Goal: Task Accomplishment & Management: Use online tool/utility

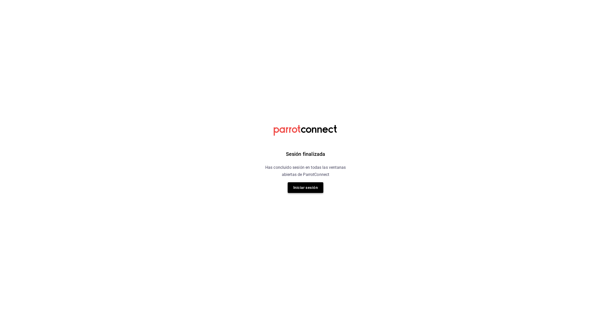
click at [306, 190] on button "Iniciar sesión" at bounding box center [306, 187] width 36 height 11
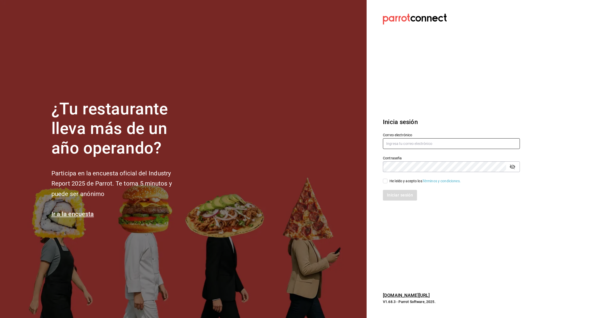
click at [437, 140] on input "text" at bounding box center [451, 143] width 137 height 11
type input "GRANTERRAZALOMASVERDES2023@OUTLOOK.COM"
click at [386, 183] on input "He leído y acepto los Términos y condiciones." at bounding box center [385, 181] width 5 height 5
checkbox input "true"
click at [399, 196] on button "Iniciar sesión" at bounding box center [400, 195] width 35 height 11
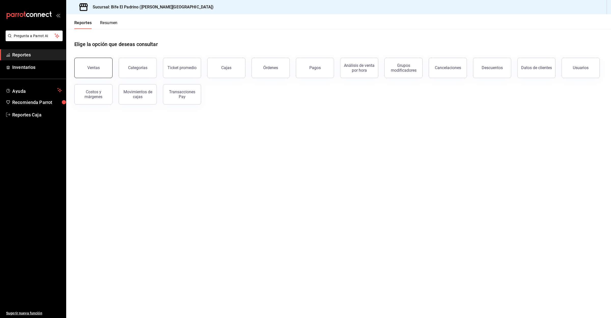
click at [88, 64] on button "Ventas" at bounding box center [93, 68] width 38 height 20
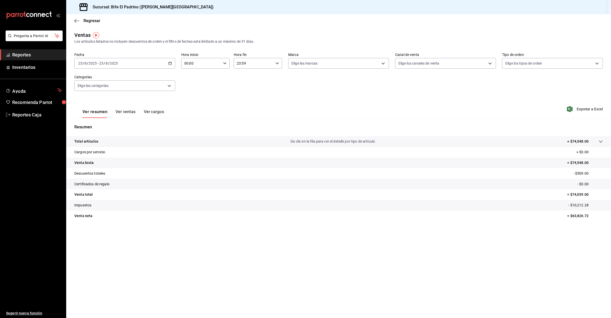
click at [25, 57] on span "Reportes" at bounding box center [37, 54] width 50 height 7
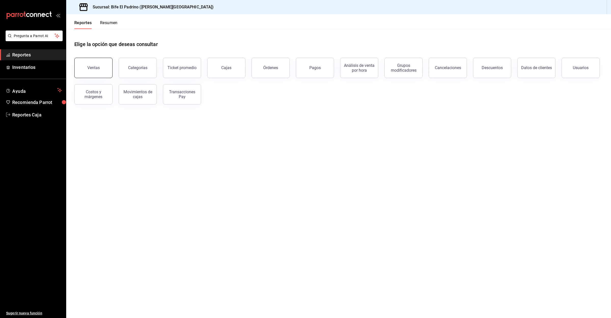
click at [89, 64] on button "Ventas" at bounding box center [93, 68] width 38 height 20
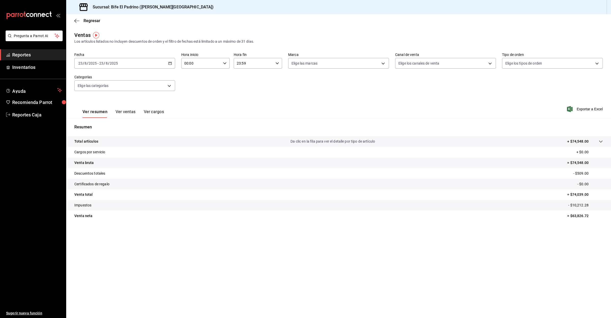
click at [216, 61] on input "00:00" at bounding box center [201, 63] width 40 height 10
click at [196, 93] on div "05" at bounding box center [193, 99] width 24 height 12
click at [196, 97] on span "05" at bounding box center [193, 99] width 16 height 4
type input "05:00"
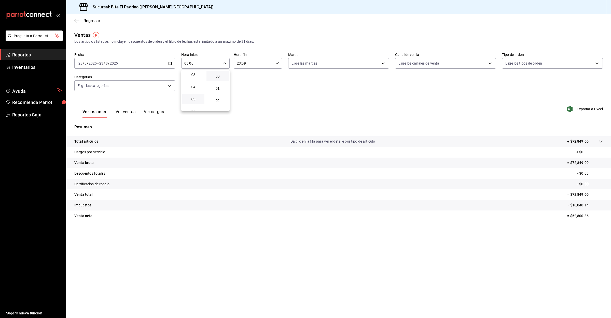
click at [23, 55] on div at bounding box center [305, 159] width 611 height 318
click at [24, 55] on span "Reportes" at bounding box center [37, 54] width 50 height 7
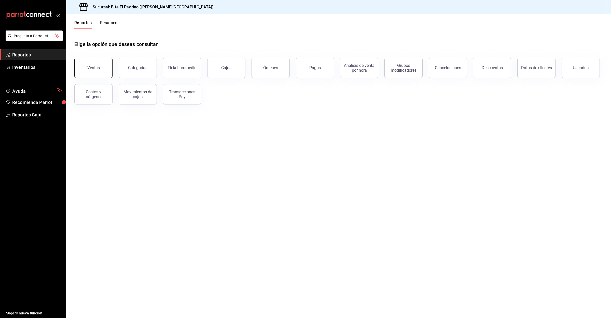
click at [105, 70] on button "Ventas" at bounding box center [93, 68] width 38 height 20
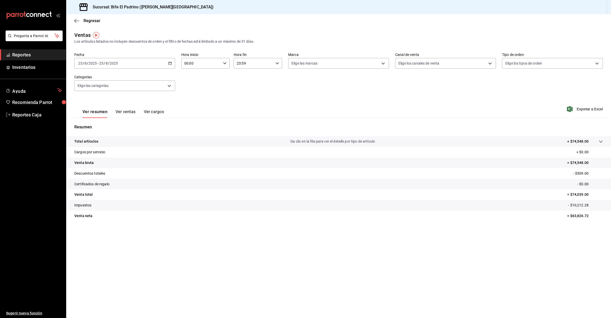
click at [216, 62] on input "00:00" at bounding box center [201, 63] width 40 height 10
click at [199, 99] on span "05" at bounding box center [193, 99] width 16 height 4
click at [193, 106] on button "06" at bounding box center [193, 111] width 22 height 10
type input "06:00"
